Goal: Task Accomplishment & Management: Manage account settings

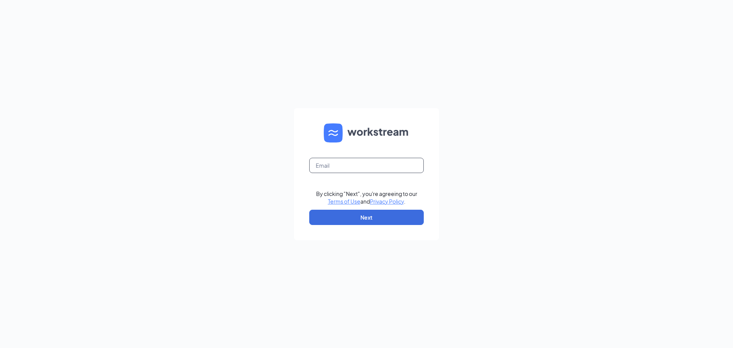
click at [365, 169] on input "text" at bounding box center [366, 165] width 115 height 15
type input "rolandosyebra@hotmail.com"
click at [364, 214] on button "Next" at bounding box center [366, 217] width 115 height 15
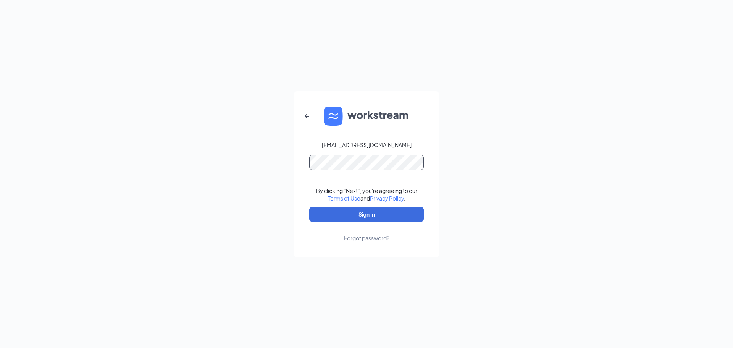
click at [309, 206] on button "Sign In" at bounding box center [366, 213] width 115 height 15
click at [376, 223] on link "Forgot password?" at bounding box center [366, 232] width 45 height 20
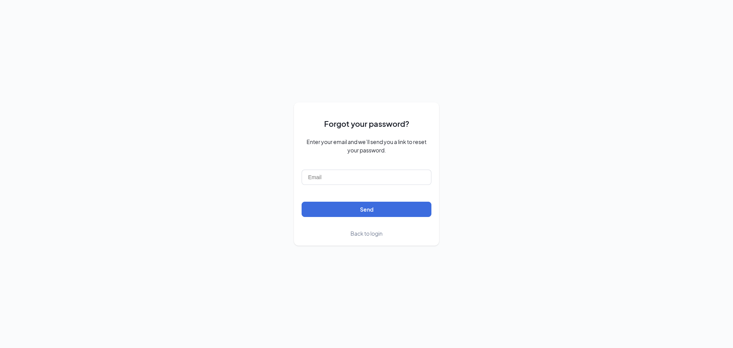
click at [379, 236] on span "Back to login" at bounding box center [366, 233] width 32 height 7
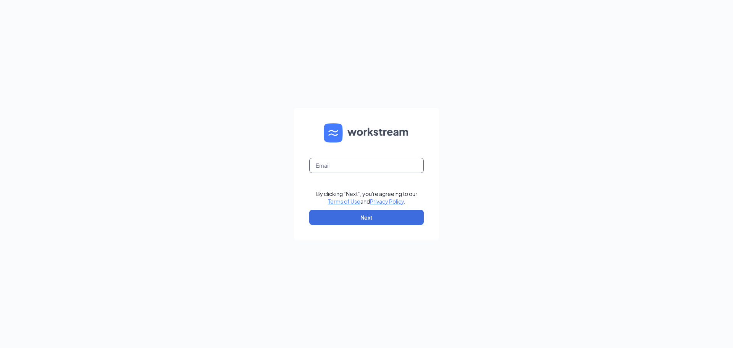
click at [351, 159] on form "By clicking "Next", you're agreeing to our Terms of Use and Privacy Policy . Ne…" at bounding box center [366, 174] width 145 height 132
click at [352, 166] on input "text" at bounding box center [366, 165] width 115 height 15
type input "rolandosyebra@hotmail.com"
click at [362, 211] on button "Next" at bounding box center [366, 217] width 115 height 15
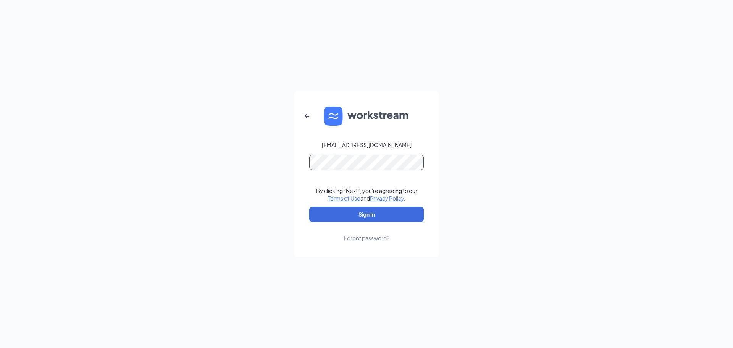
click at [309, 206] on button "Sign In" at bounding box center [366, 213] width 115 height 15
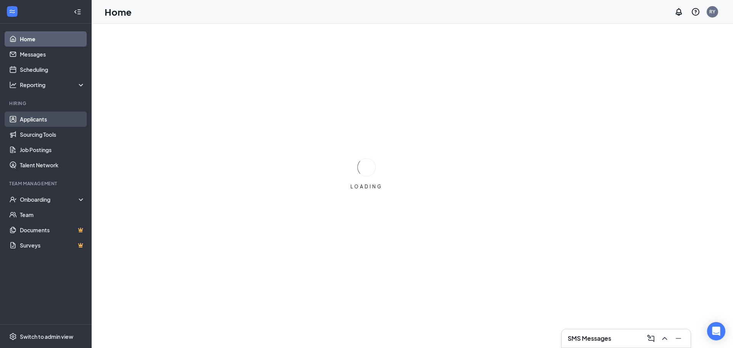
click at [48, 123] on link "Applicants" at bounding box center [52, 118] width 65 height 15
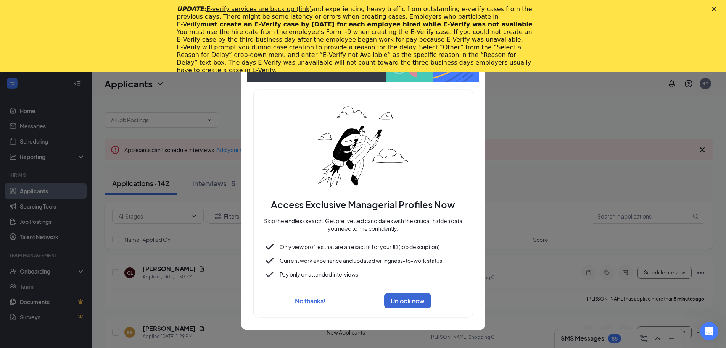
click at [716, 11] on icon "Close" at bounding box center [714, 9] width 5 height 5
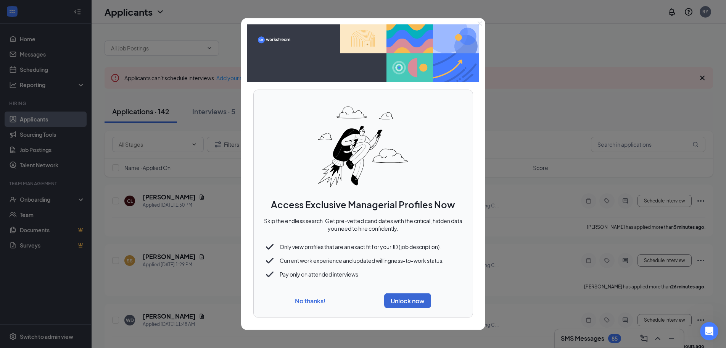
click at [329, 303] on div "No thanks! Unlock now" at bounding box center [363, 300] width 201 height 21
click at [322, 305] on div "No thanks! Unlock now" at bounding box center [363, 300] width 201 height 21
click at [311, 303] on button "No thanks!" at bounding box center [310, 301] width 31 height 8
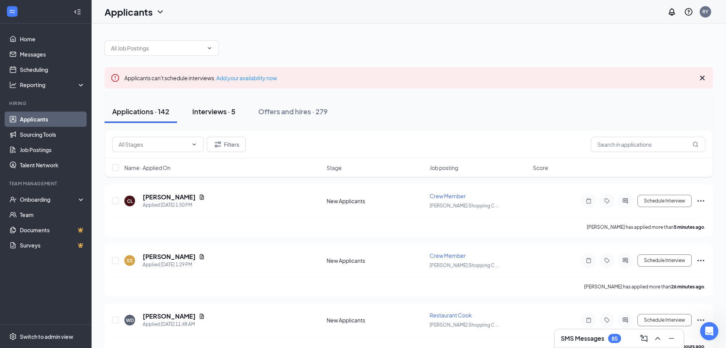
click at [214, 112] on div "Interviews · 5" at bounding box center [213, 111] width 43 height 10
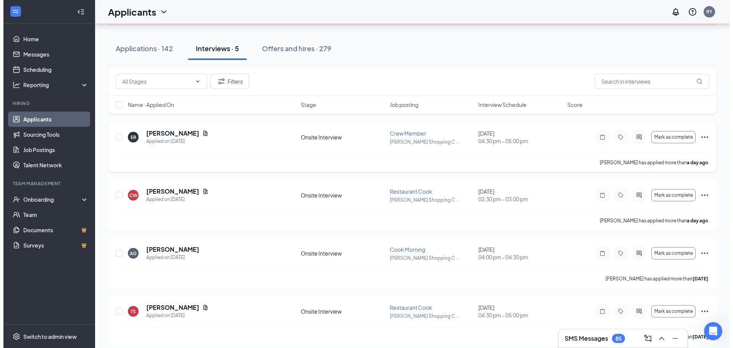
scroll to position [76, 0]
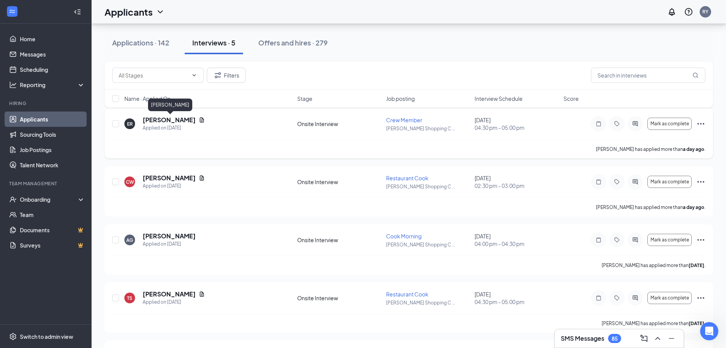
click at [196, 120] on h5 "Elisabeth Richardson" at bounding box center [169, 120] width 53 height 8
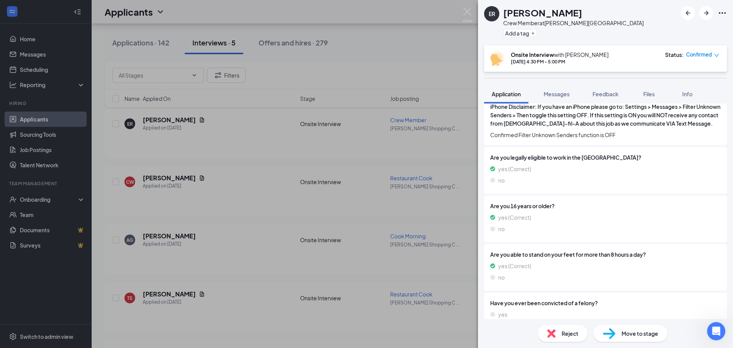
scroll to position [911, 0]
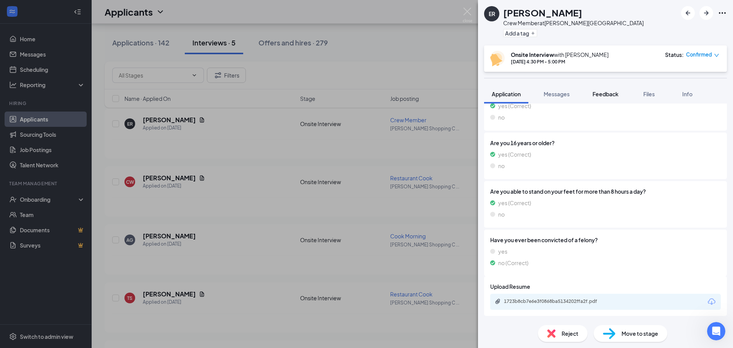
click at [604, 96] on span "Feedback" at bounding box center [605, 93] width 26 height 7
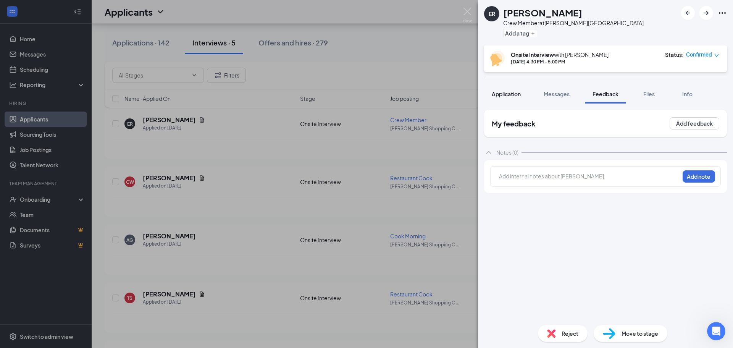
click at [522, 94] on button "Application" at bounding box center [506, 93] width 44 height 19
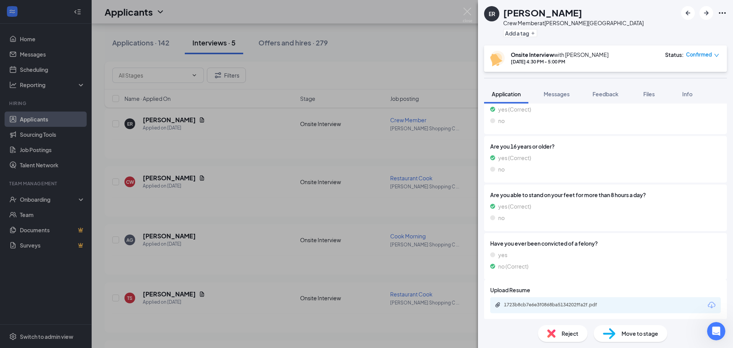
scroll to position [911, 0]
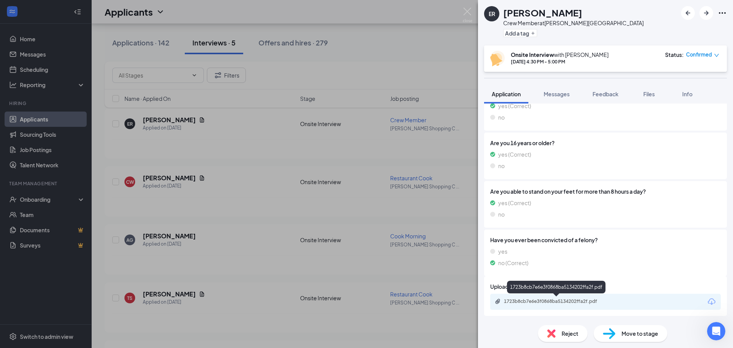
click at [537, 302] on div "1723b8cb7e6e3f0868ba5134202ffa2f.pdf" at bounding box center [557, 301] width 107 height 6
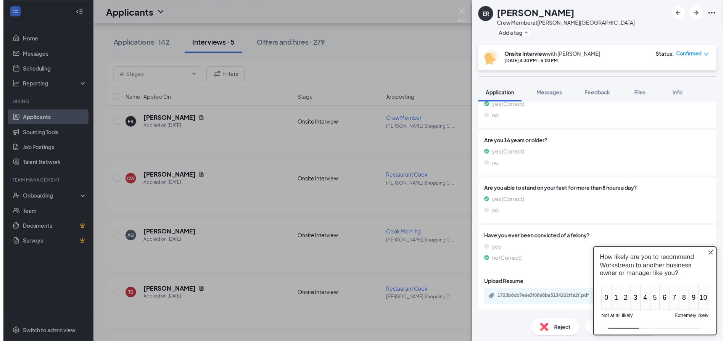
scroll to position [0, 0]
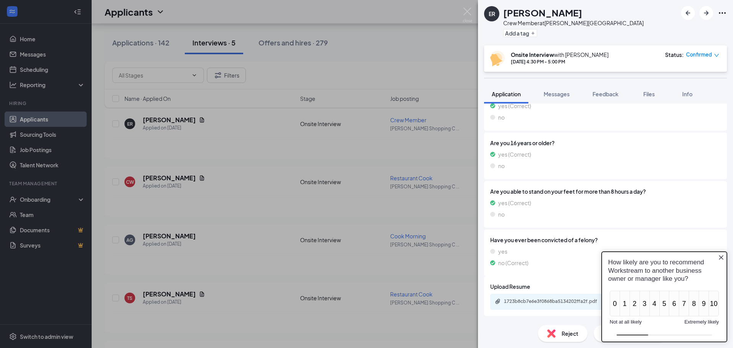
click at [230, 175] on div "ER Elisabeth Richardson Crew Member at Haygood Shopping Center Add a tag Onsite…" at bounding box center [366, 174] width 733 height 348
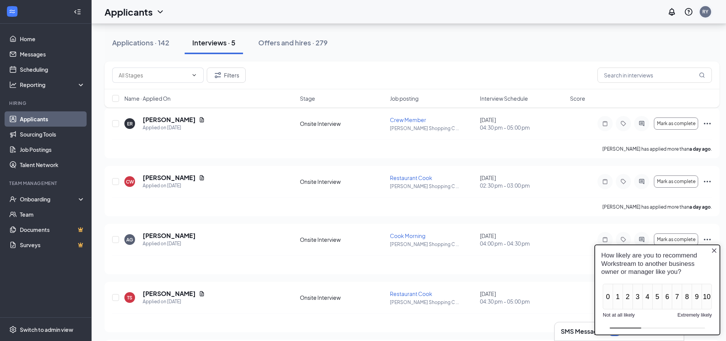
click at [709, 11] on div "RY" at bounding box center [706, 11] width 6 height 6
click at [665, 89] on div "Log out" at bounding box center [657, 85] width 49 height 8
